Goal: Task Accomplishment & Management: Complete application form

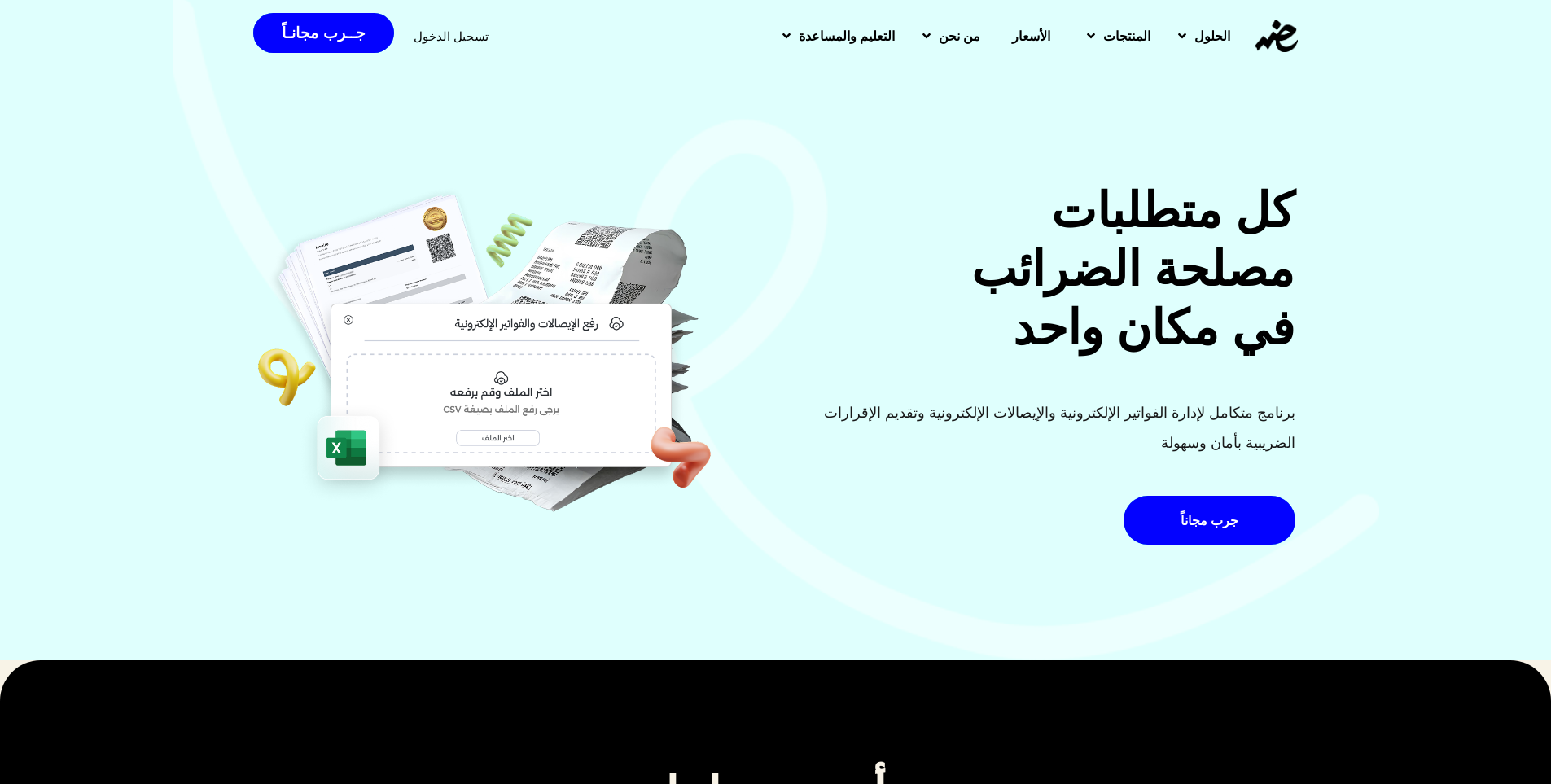
click at [435, 34] on span "تسجيل الدخول" at bounding box center [451, 36] width 75 height 12
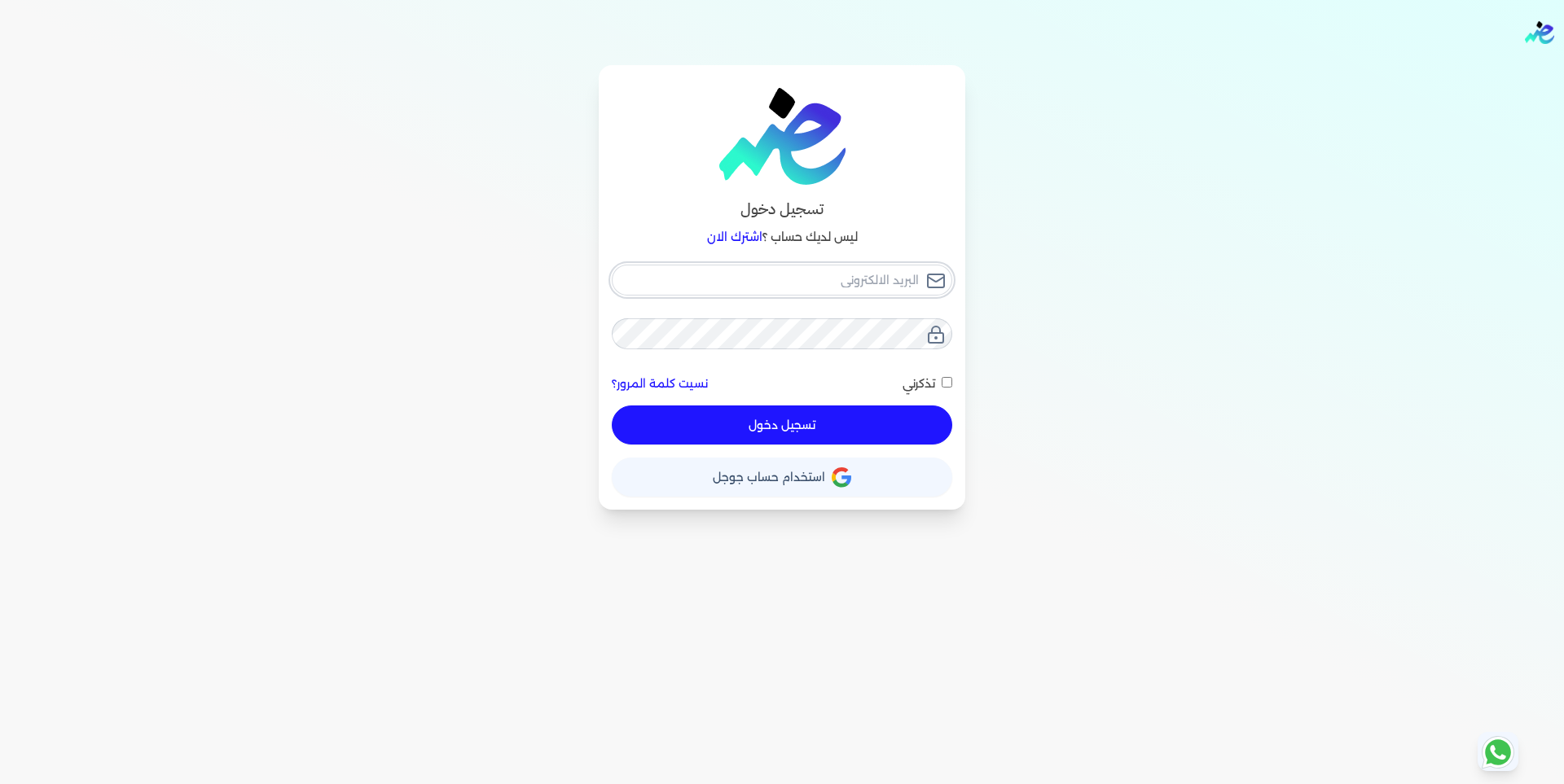
click at [897, 287] on input "email" at bounding box center [782, 280] width 341 height 31
click at [897, 285] on input "email" at bounding box center [782, 280] width 341 height 31
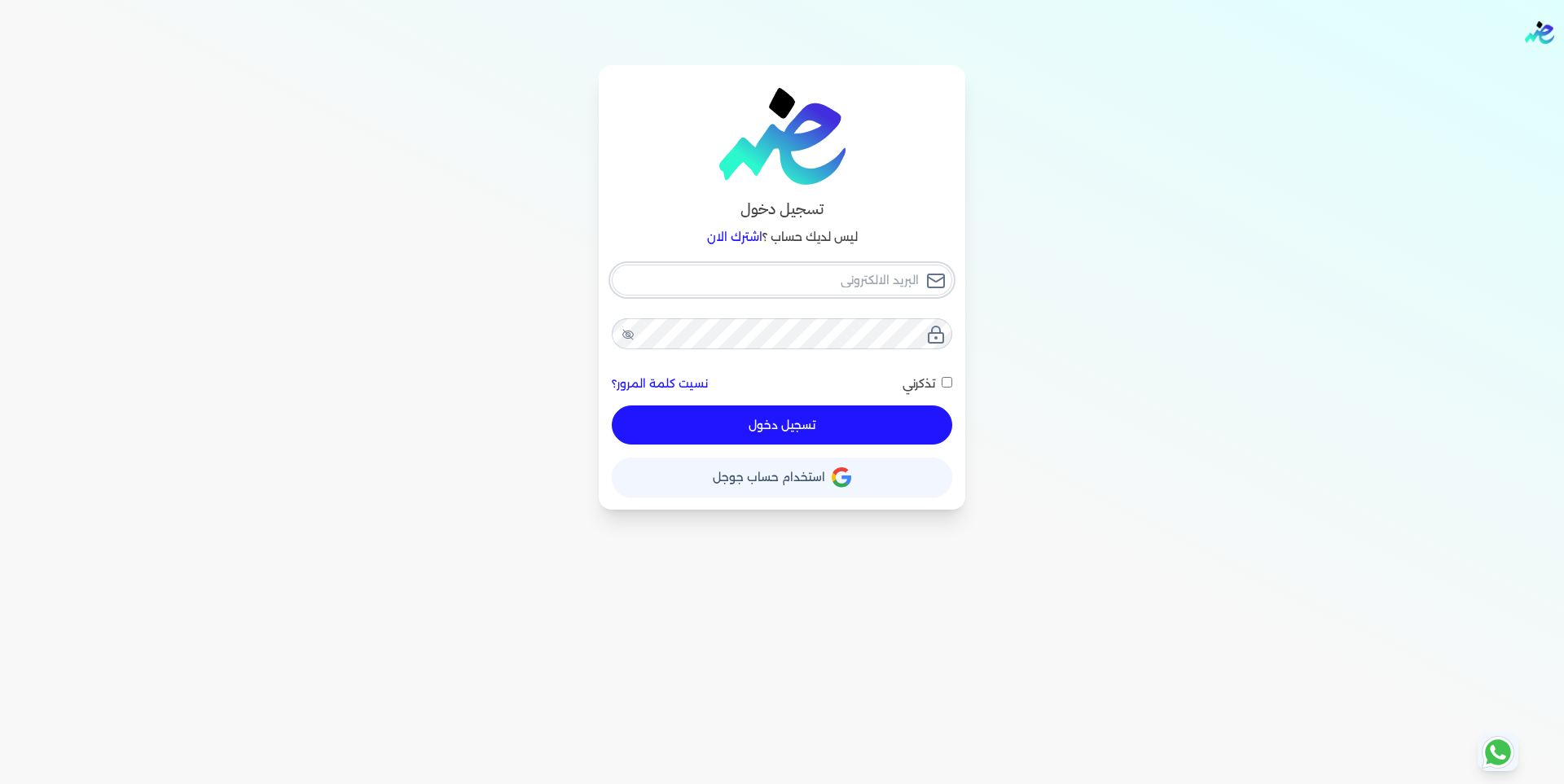
click at [897, 285] on input "email" at bounding box center [782, 280] width 341 height 31
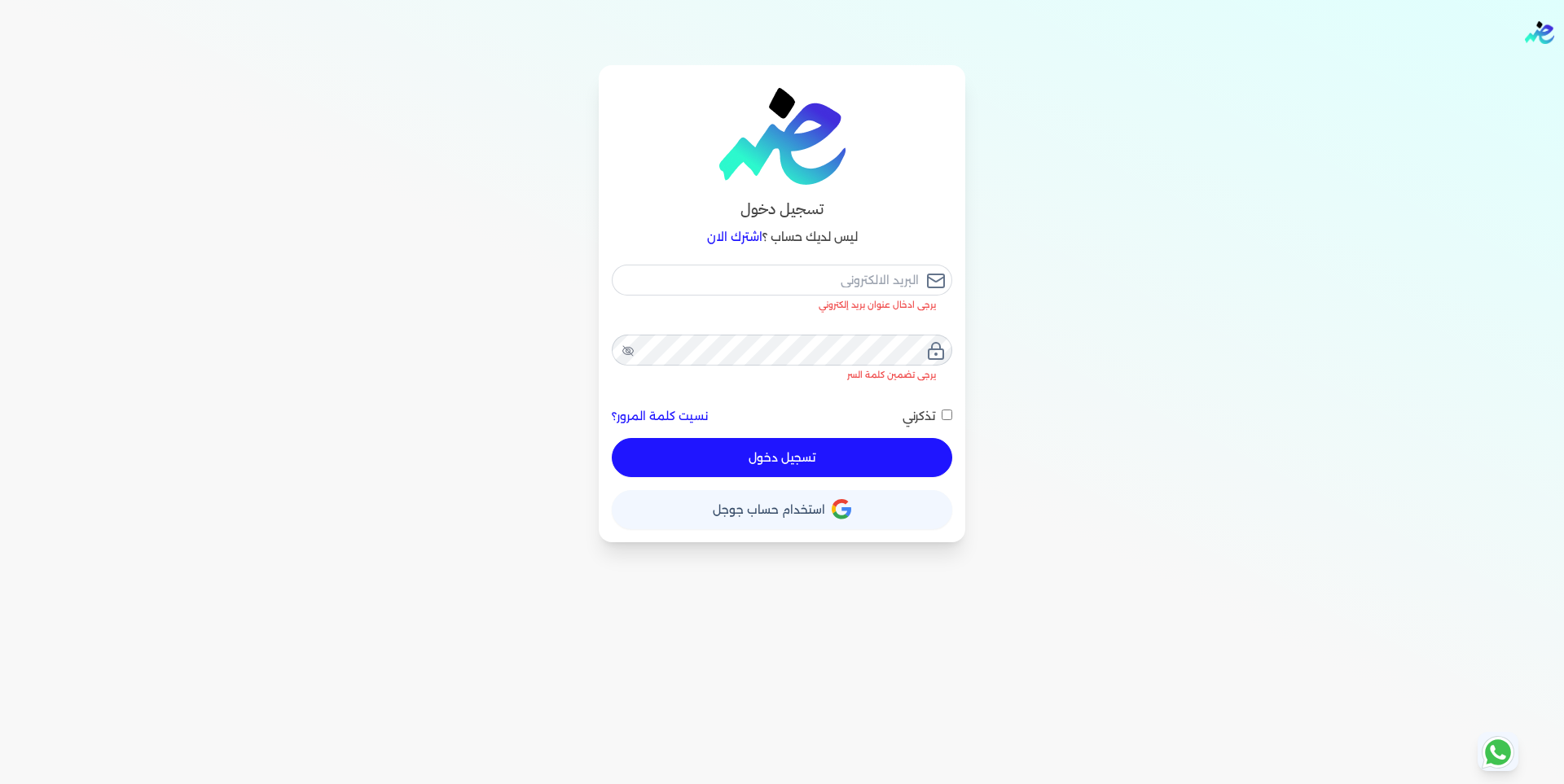
click at [886, 239] on p "ليس لديك حساب ؟ اشترك الان" at bounding box center [782, 237] width 341 height 21
click at [896, 283] on input "email" at bounding box center [782, 280] width 341 height 31
drag, startPoint x: 896, startPoint y: 283, endPoint x: 793, endPoint y: 328, distance: 112.4
click at [842, 307] on div "يرجى ادخال عنوان بريد إلكتروني" at bounding box center [782, 288] width 341 height 47
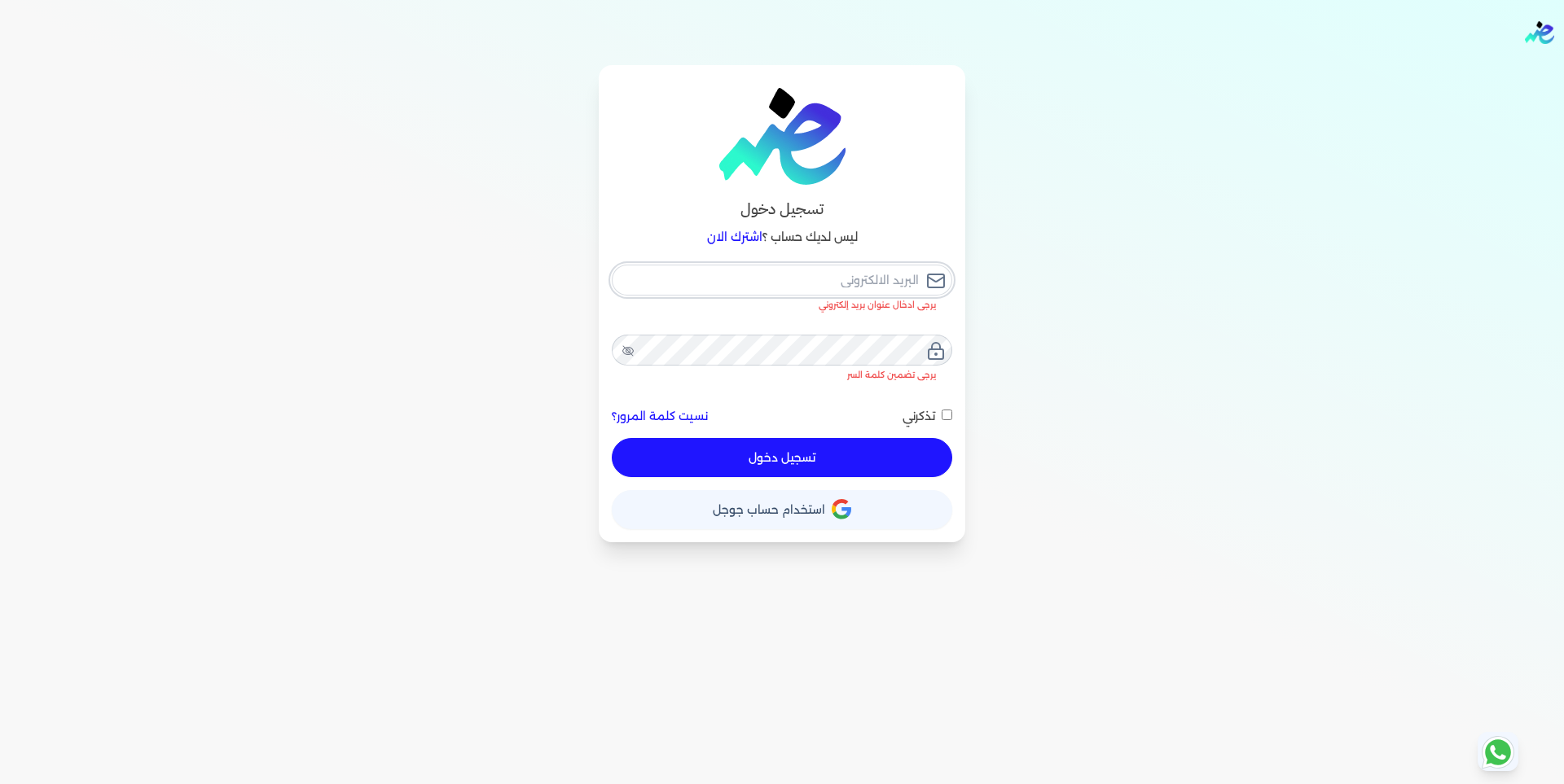
click at [870, 282] on input "email" at bounding box center [782, 280] width 341 height 31
click at [875, 283] on input "email" at bounding box center [782, 280] width 341 height 31
